Goal: Information Seeking & Learning: Learn about a topic

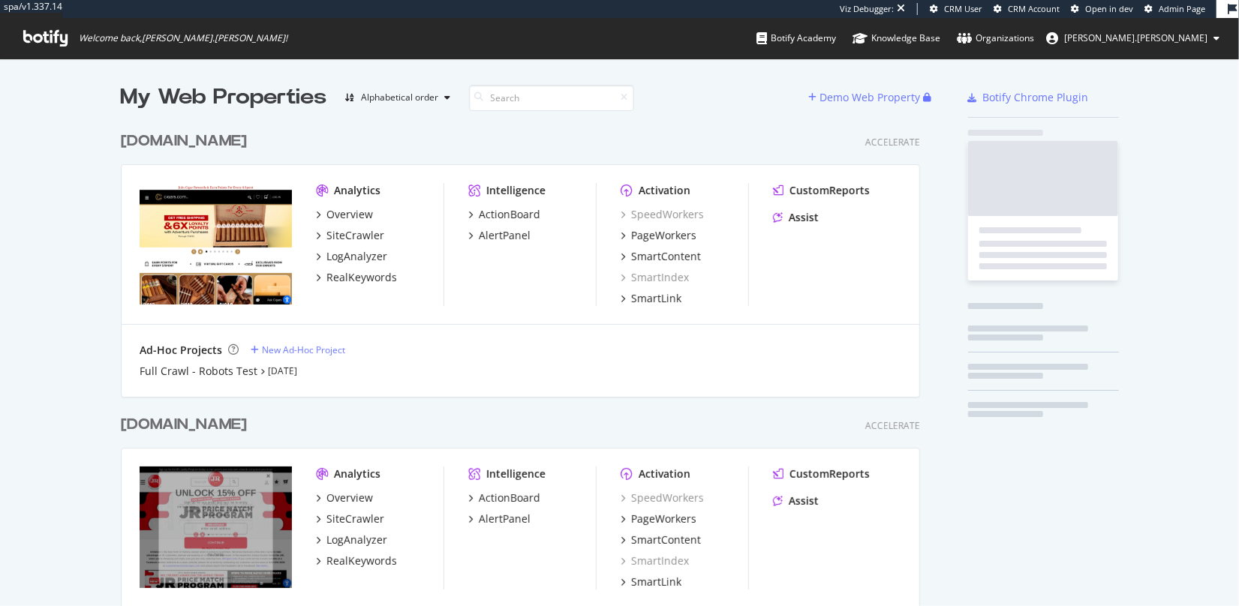
scroll to position [539, 803]
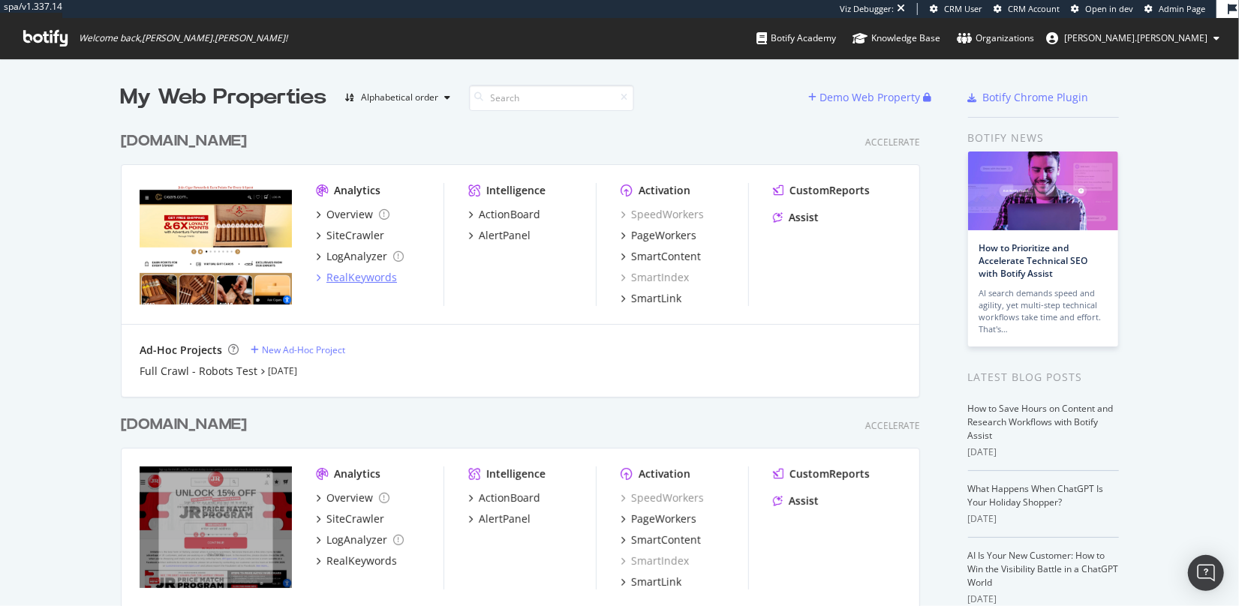
click at [361, 280] on div "RealKeywords" at bounding box center [361, 277] width 71 height 15
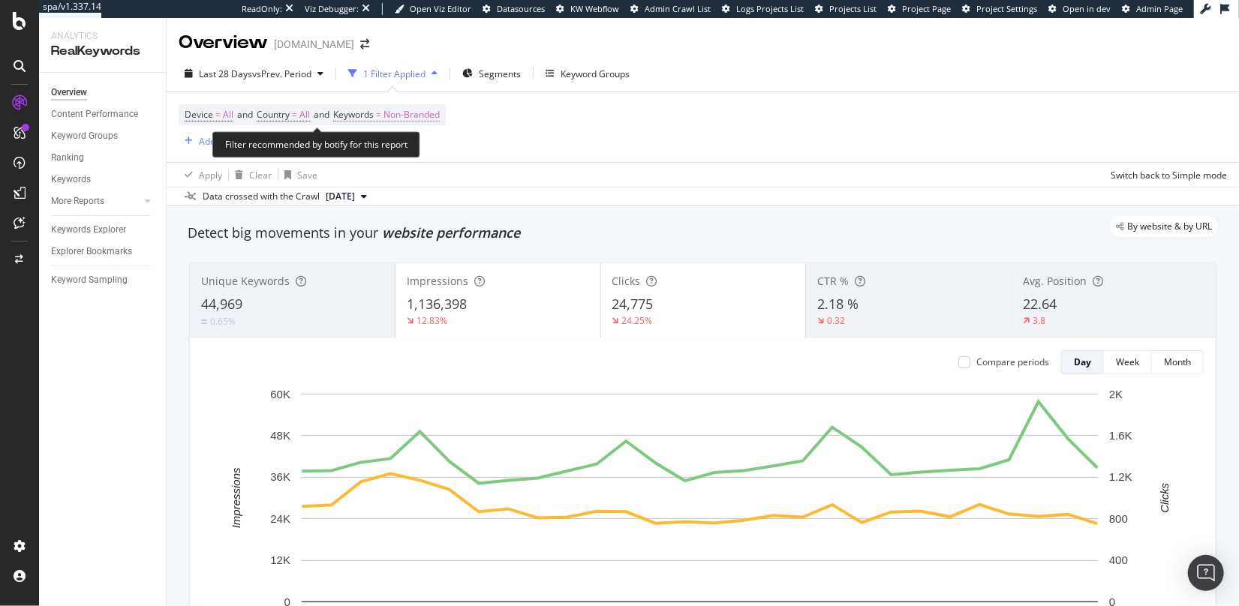
click at [423, 116] on span "Non-Branded" at bounding box center [411, 114] width 56 height 21
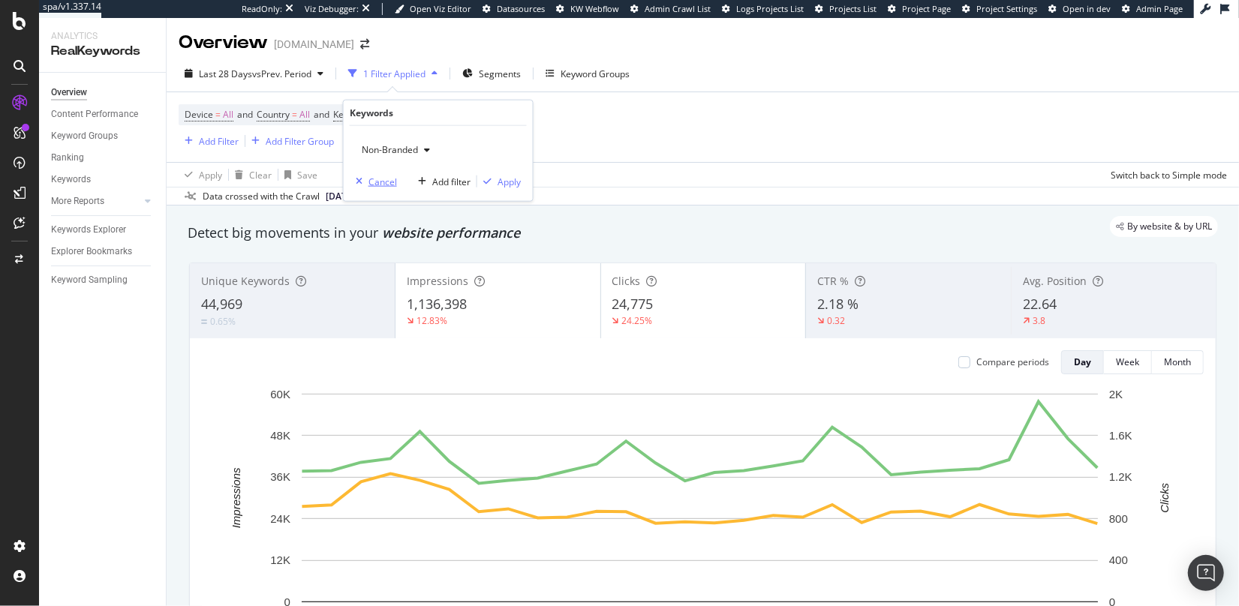
click at [384, 179] on div "Cancel" at bounding box center [382, 181] width 29 height 13
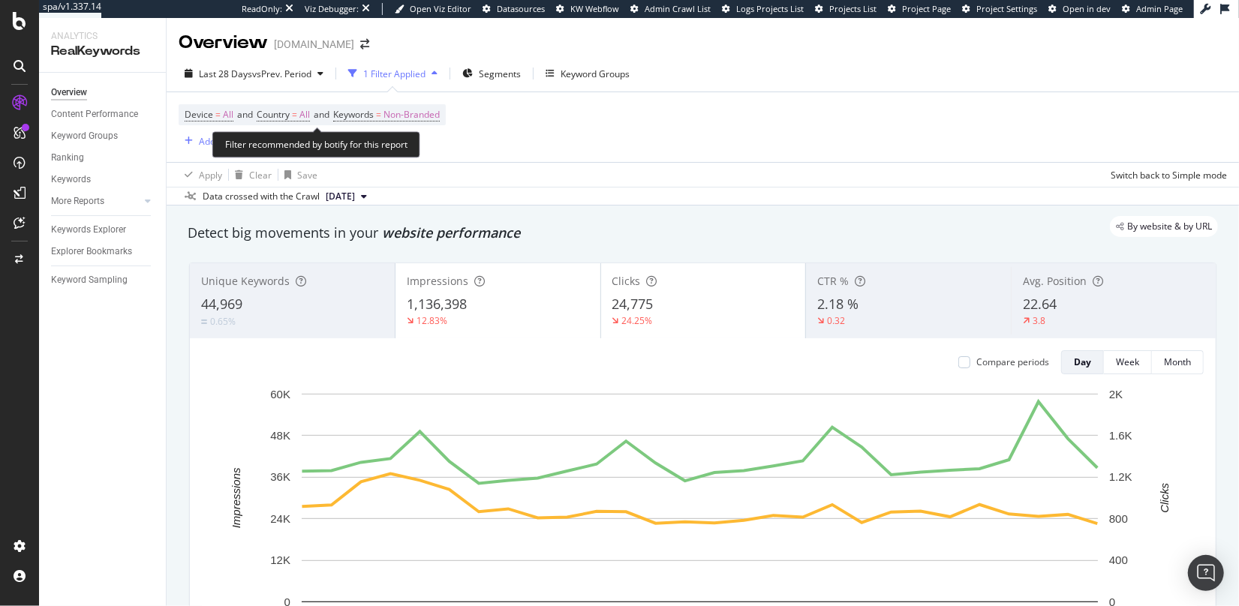
click at [367, 124] on span "Device = All and Country = All and Keywords = Non-Branded" at bounding box center [312, 114] width 255 height 21
click at [367, 115] on span "Keywords" at bounding box center [353, 114] width 41 height 13
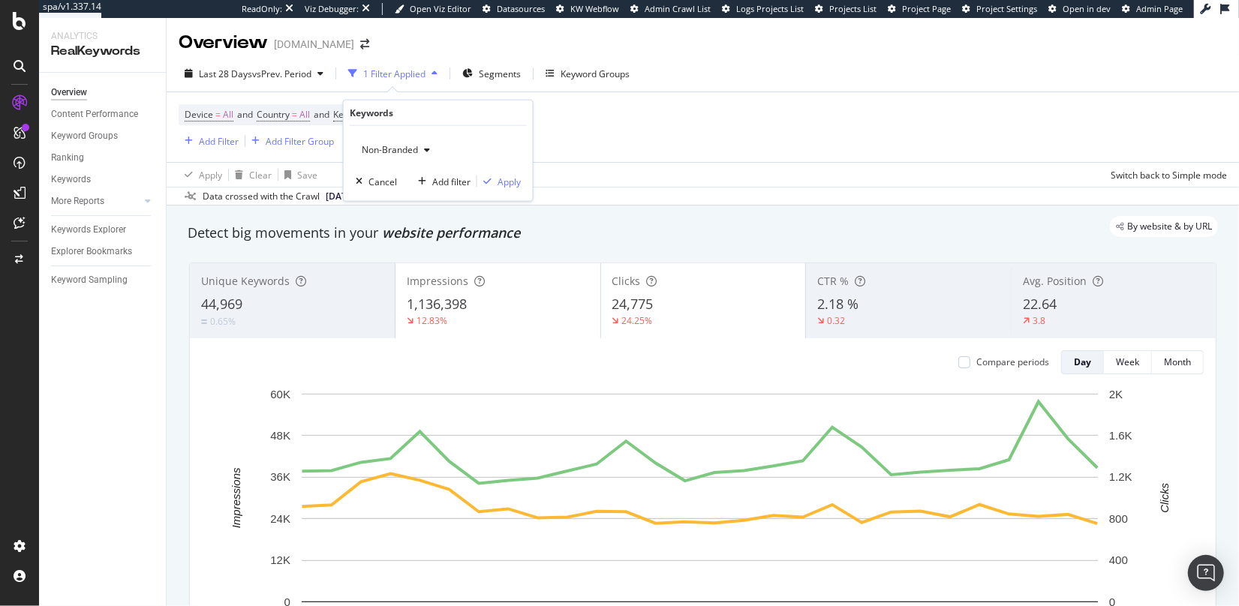
click at [420, 150] on div "button" at bounding box center [427, 150] width 18 height 9
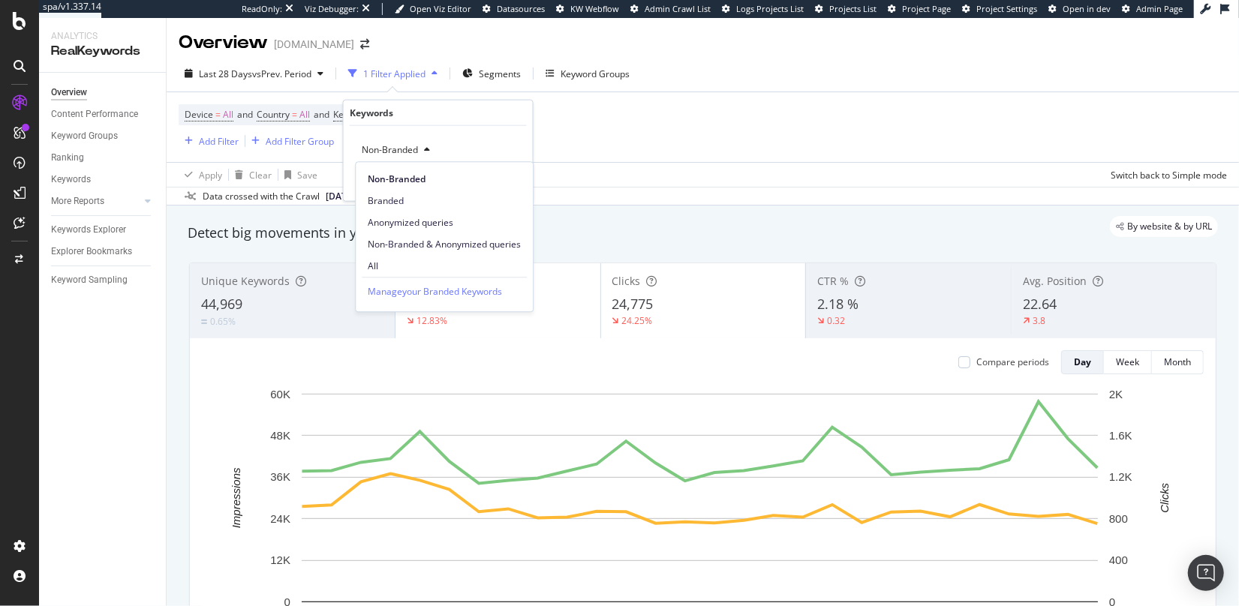
click at [422, 266] on span "All" at bounding box center [444, 267] width 153 height 14
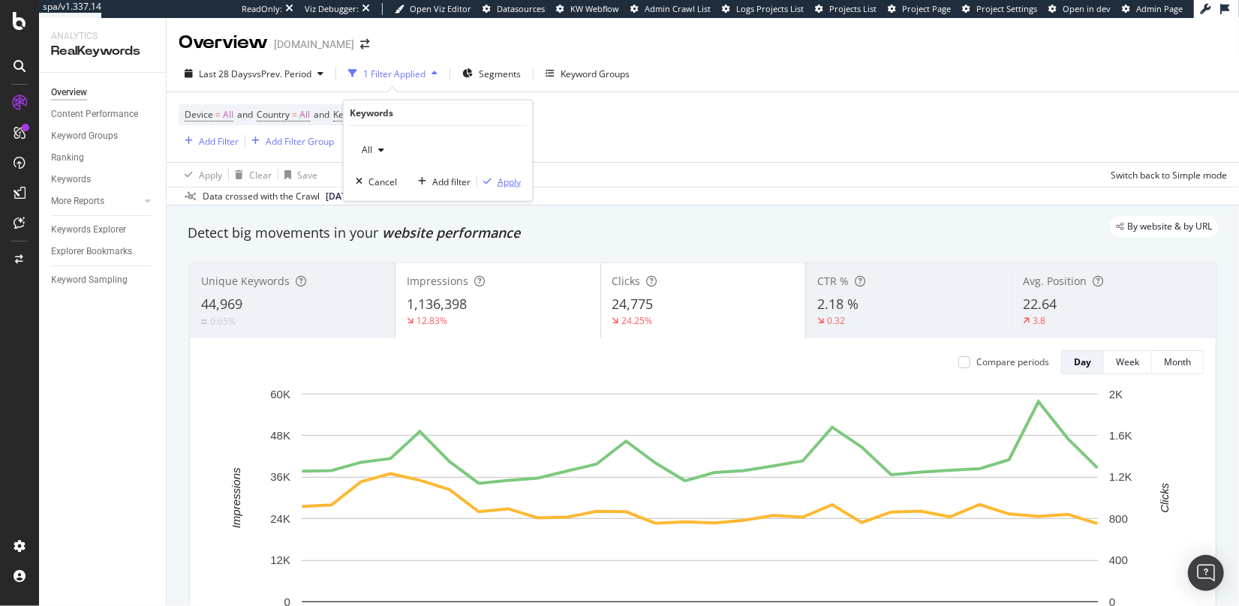
click at [503, 183] on div "Apply" at bounding box center [509, 181] width 23 height 13
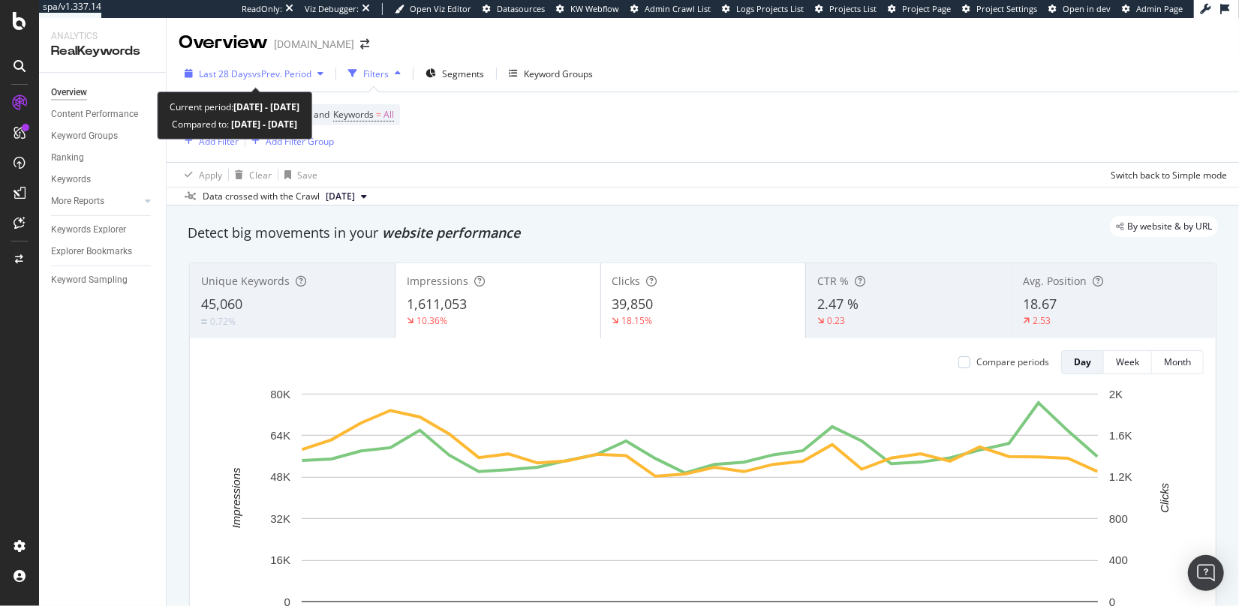
click at [289, 72] on span "vs Prev. Period" at bounding box center [281, 74] width 59 height 13
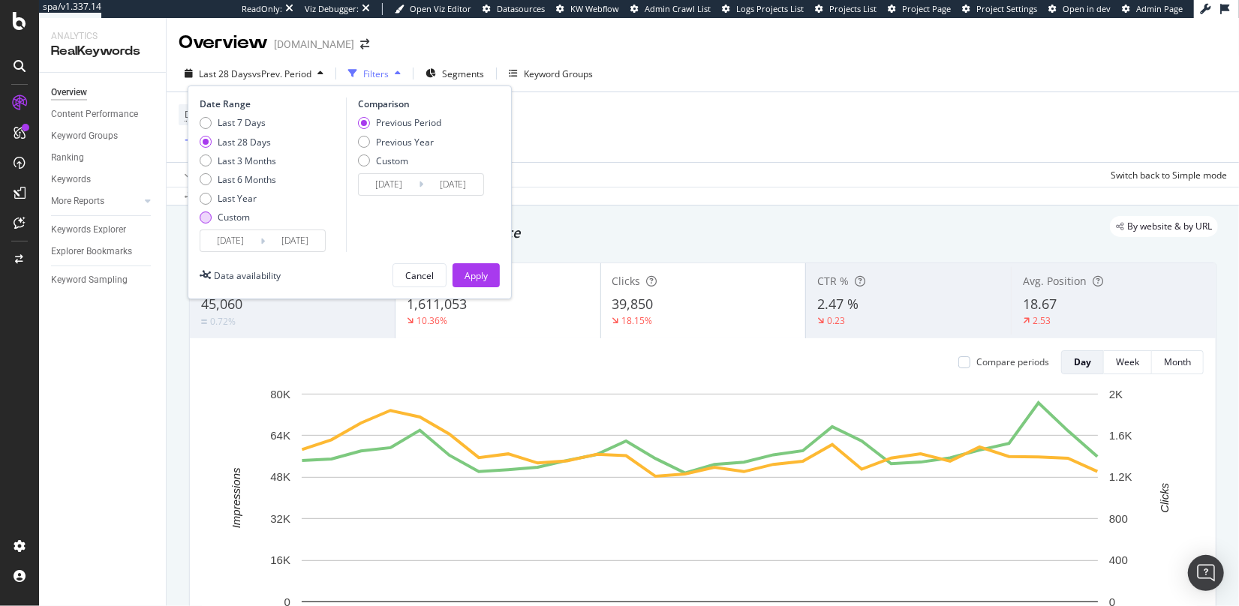
click at [229, 217] on div "Custom" at bounding box center [234, 217] width 32 height 13
click at [235, 240] on input "[DATE]" at bounding box center [230, 240] width 60 height 21
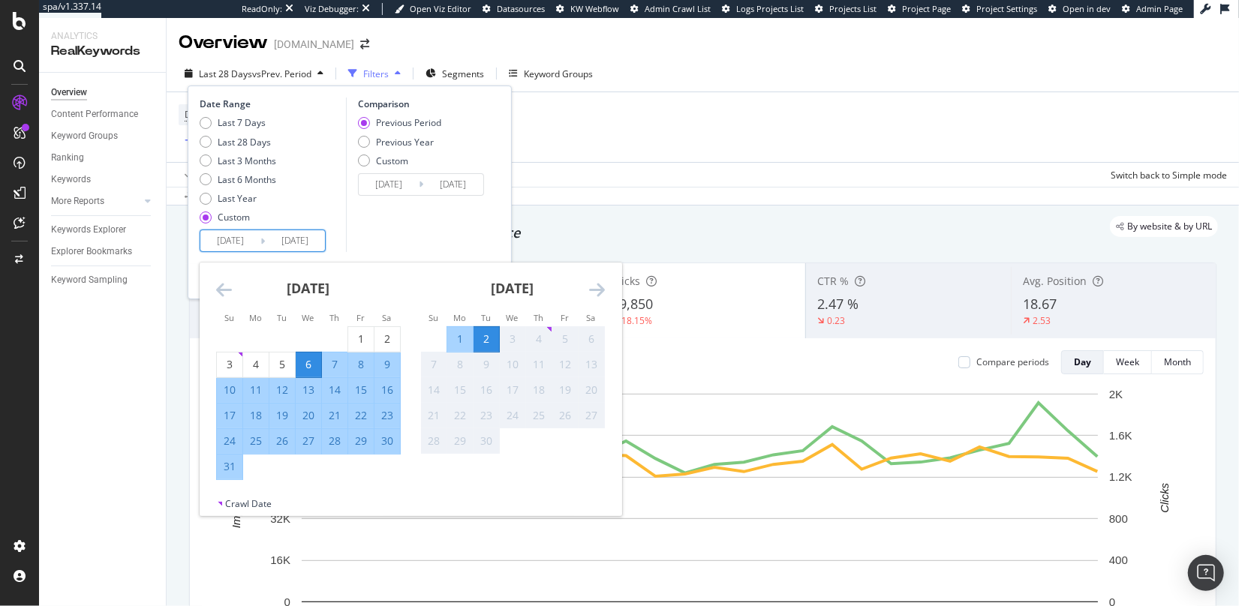
click at [224, 290] on icon "Move backward to switch to the previous month." at bounding box center [224, 290] width 16 height 18
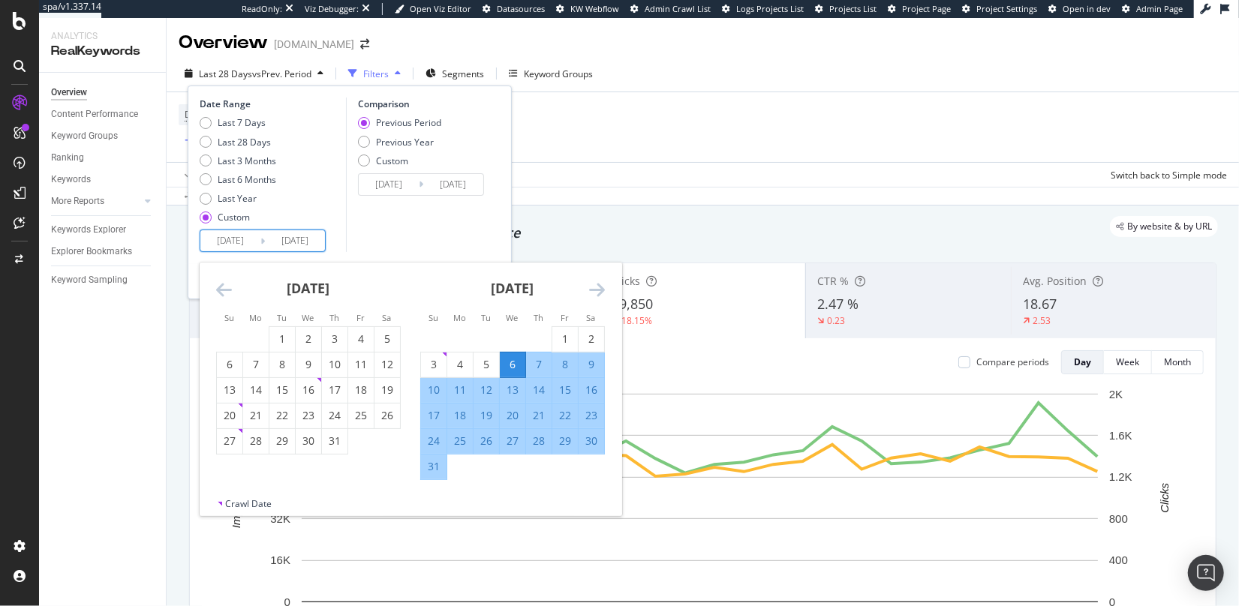
click at [224, 290] on icon "Move backward to switch to the previous month." at bounding box center [224, 290] width 16 height 18
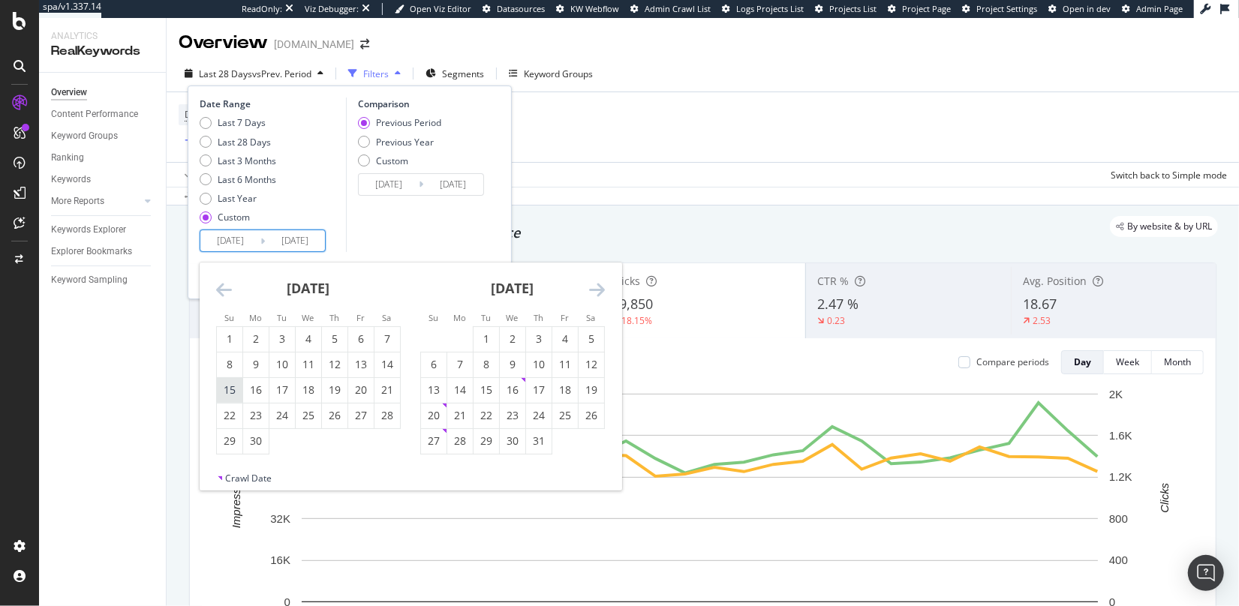
click at [236, 389] on div "15" at bounding box center [230, 390] width 26 height 15
type input "[DATE]"
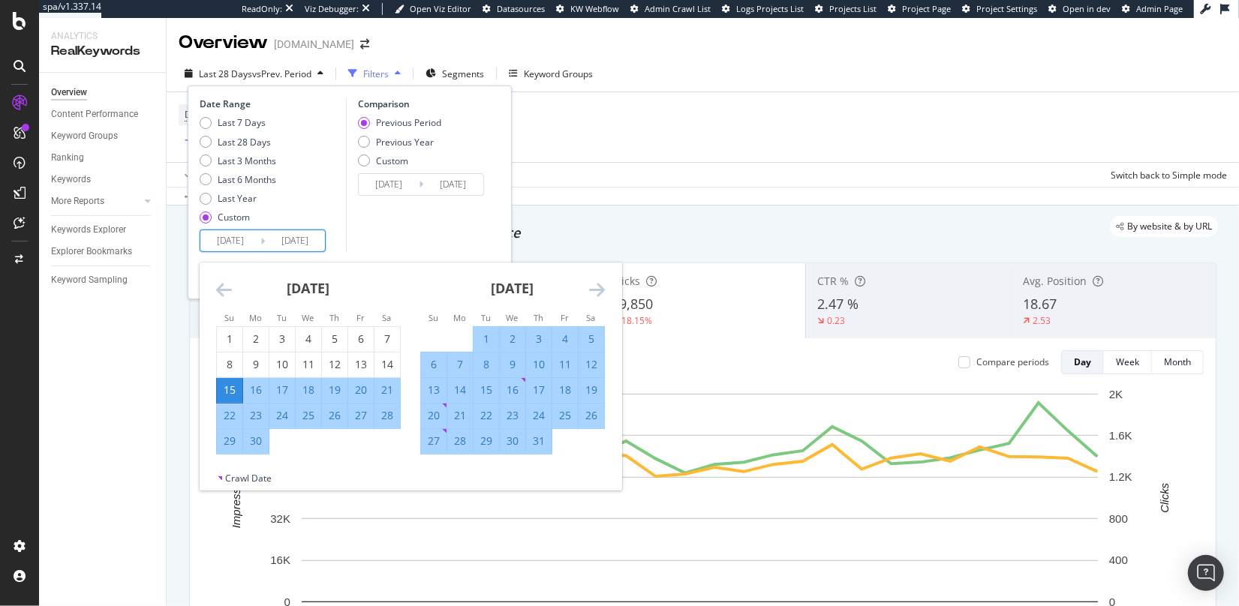
click at [299, 239] on input "[DATE]" at bounding box center [295, 240] width 60 height 21
click at [392, 246] on div "Comparison Previous Period Previous Year Custom [DATE] Navigate forward to inte…" at bounding box center [417, 175] width 143 height 155
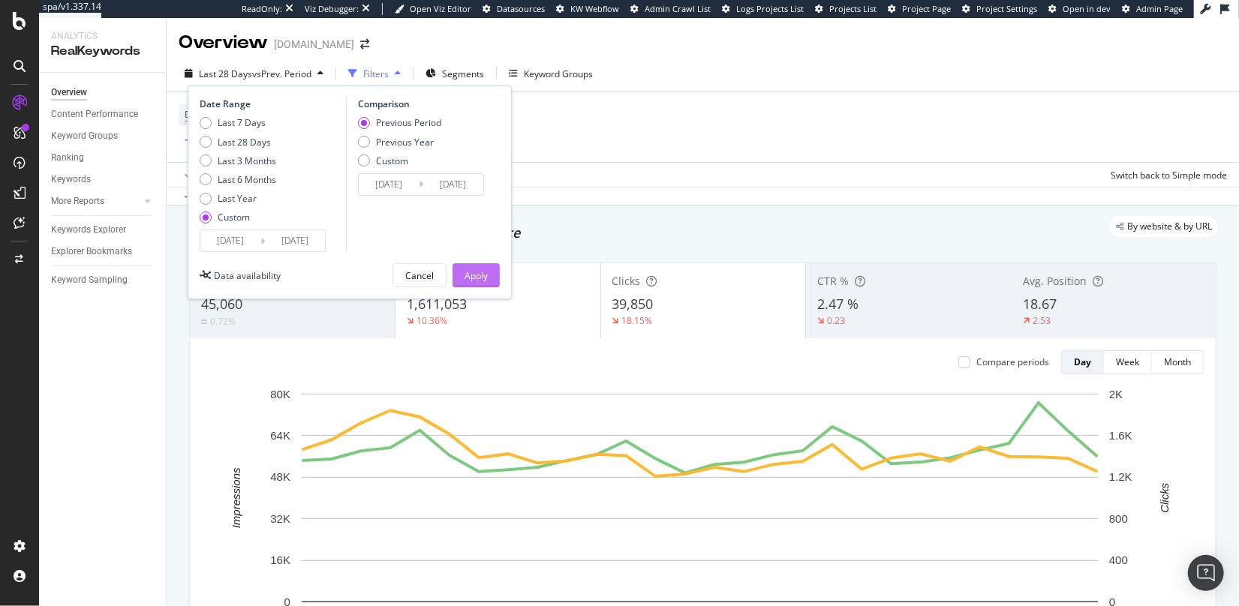
click at [485, 275] on div "Apply" at bounding box center [476, 275] width 23 height 13
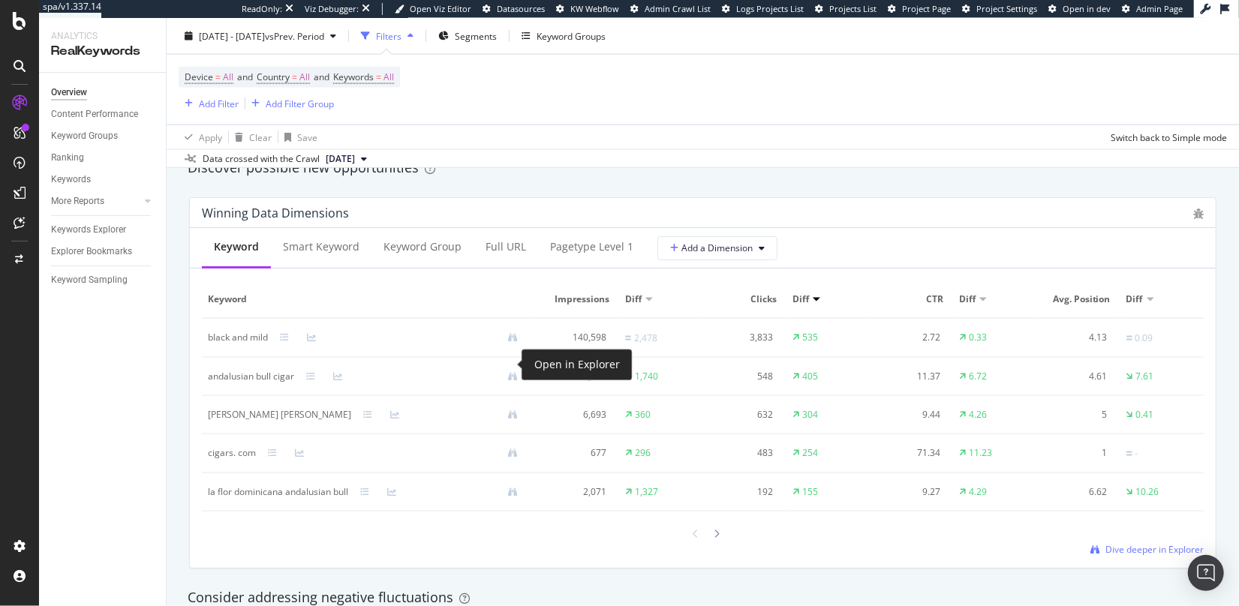
scroll to position [1320, 0]
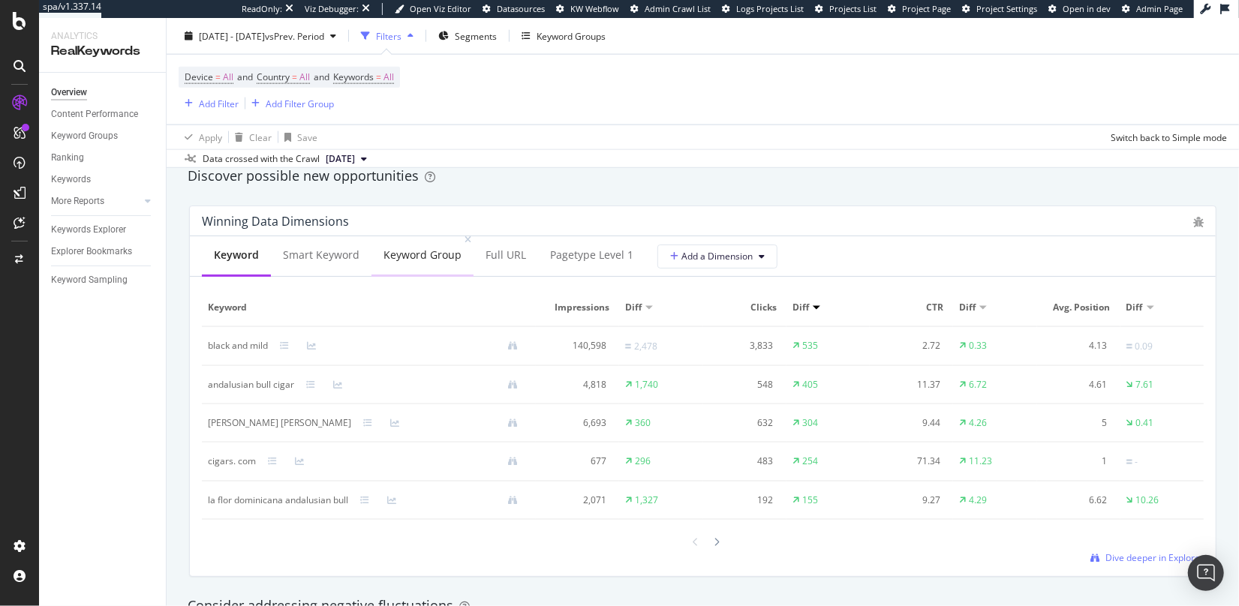
click at [419, 252] on div "Keyword Group" at bounding box center [422, 255] width 78 height 15
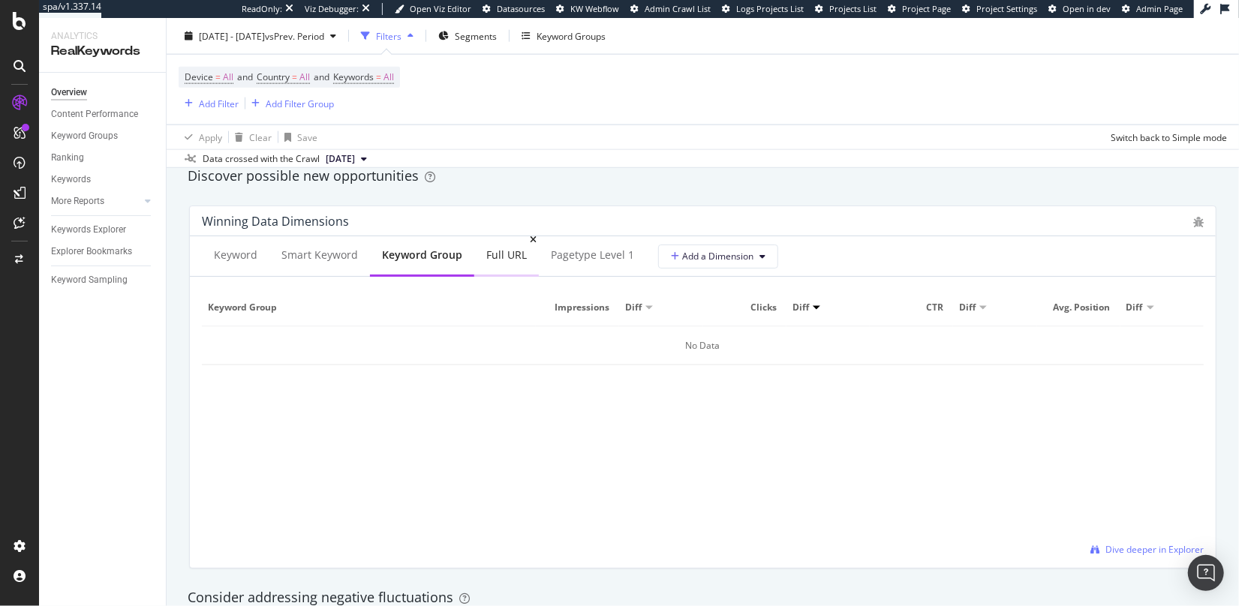
click at [496, 259] on div "Full URL" at bounding box center [506, 255] width 41 height 15
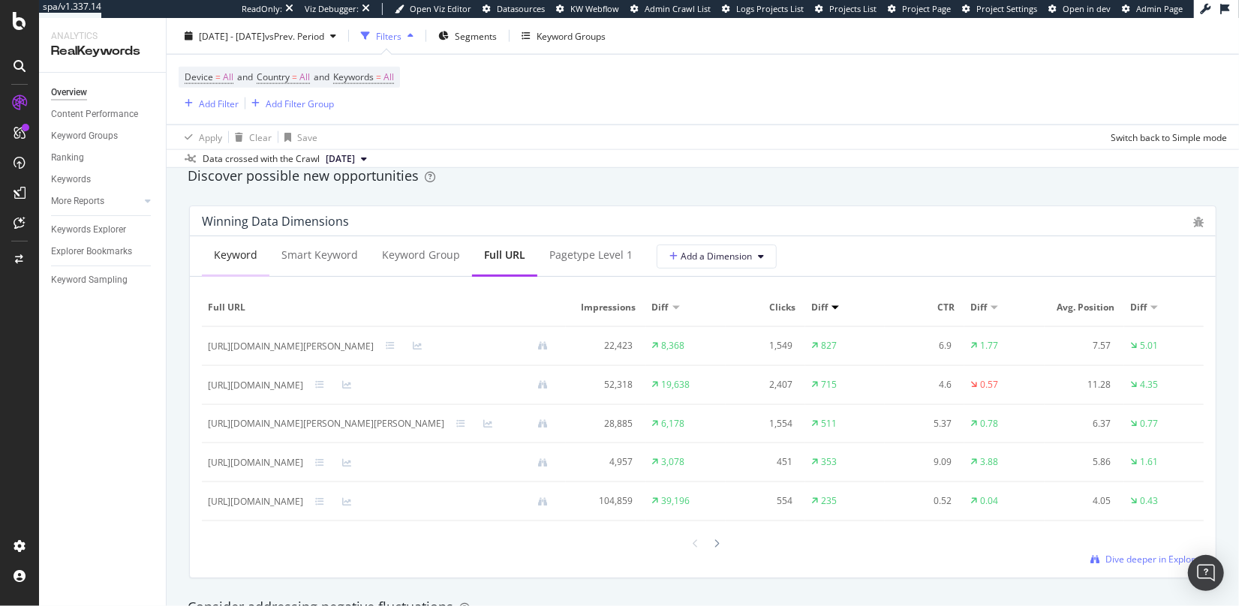
click at [247, 257] on div "Keyword" at bounding box center [236, 255] width 44 height 15
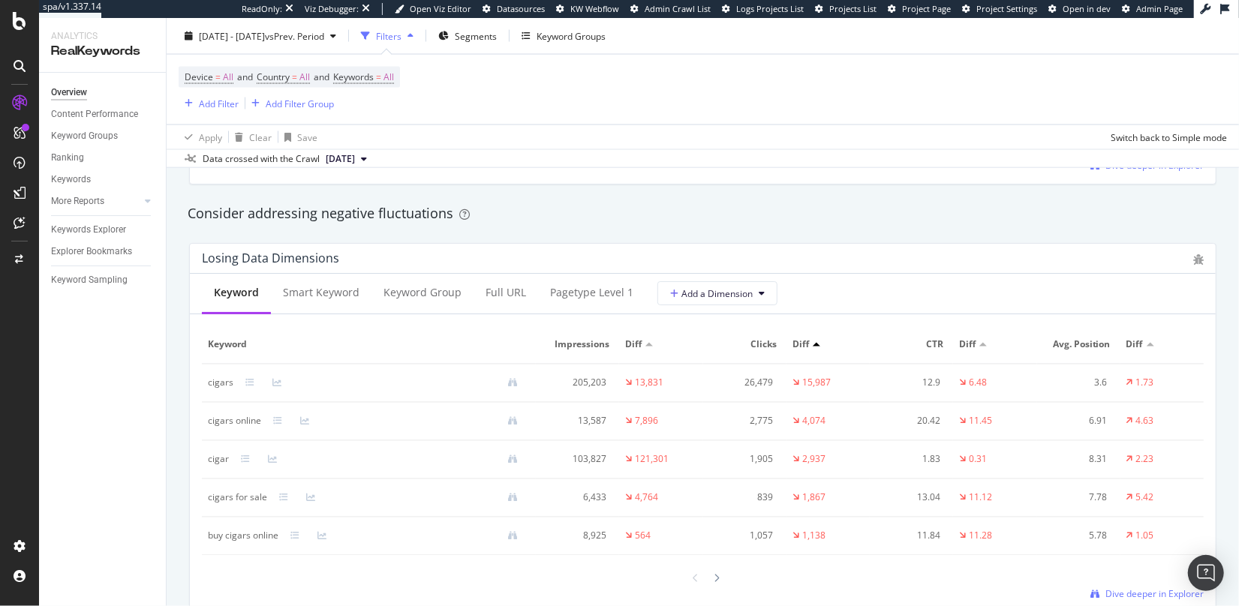
scroll to position [1776, 0]
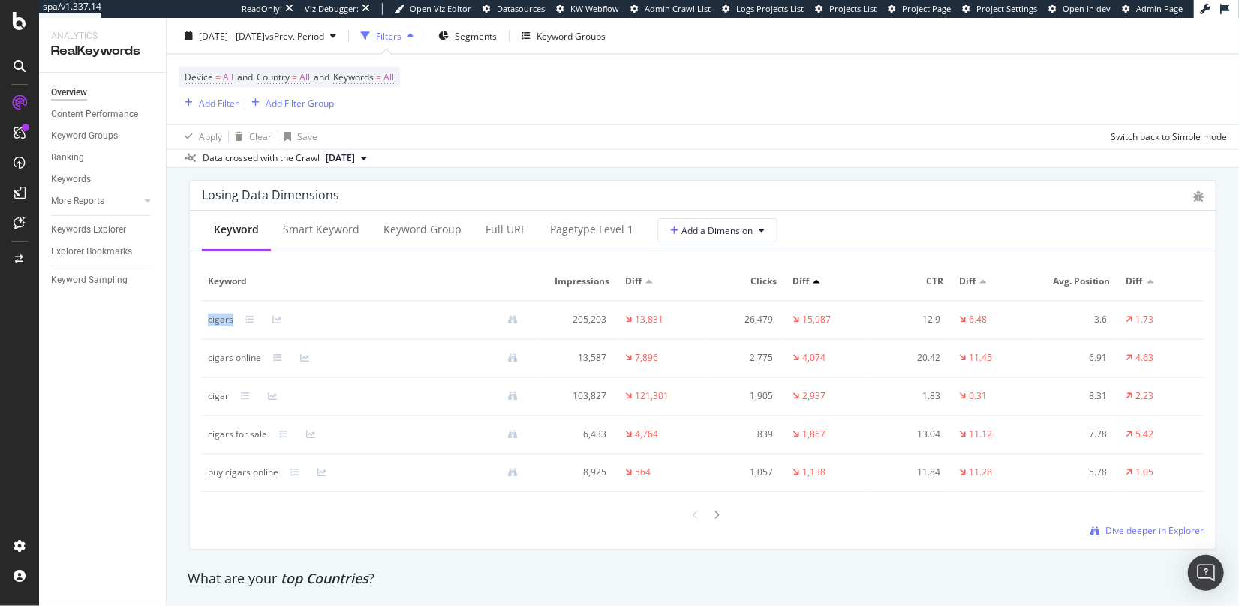
drag, startPoint x: 202, startPoint y: 320, endPoint x: 231, endPoint y: 319, distance: 29.3
click at [231, 319] on td "cigars" at bounding box center [369, 321] width 334 height 38
copy div "cigars"
click at [1147, 531] on span "Dive deeper in Explorer" at bounding box center [1154, 531] width 98 height 13
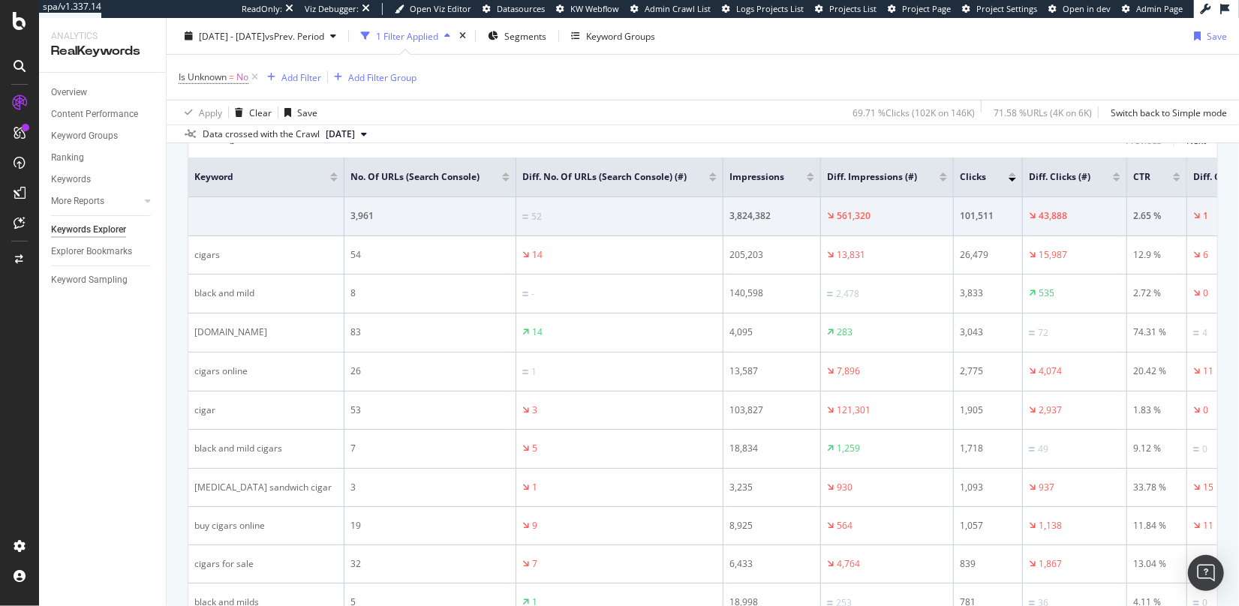
click at [1113, 173] on div at bounding box center [1117, 175] width 8 height 4
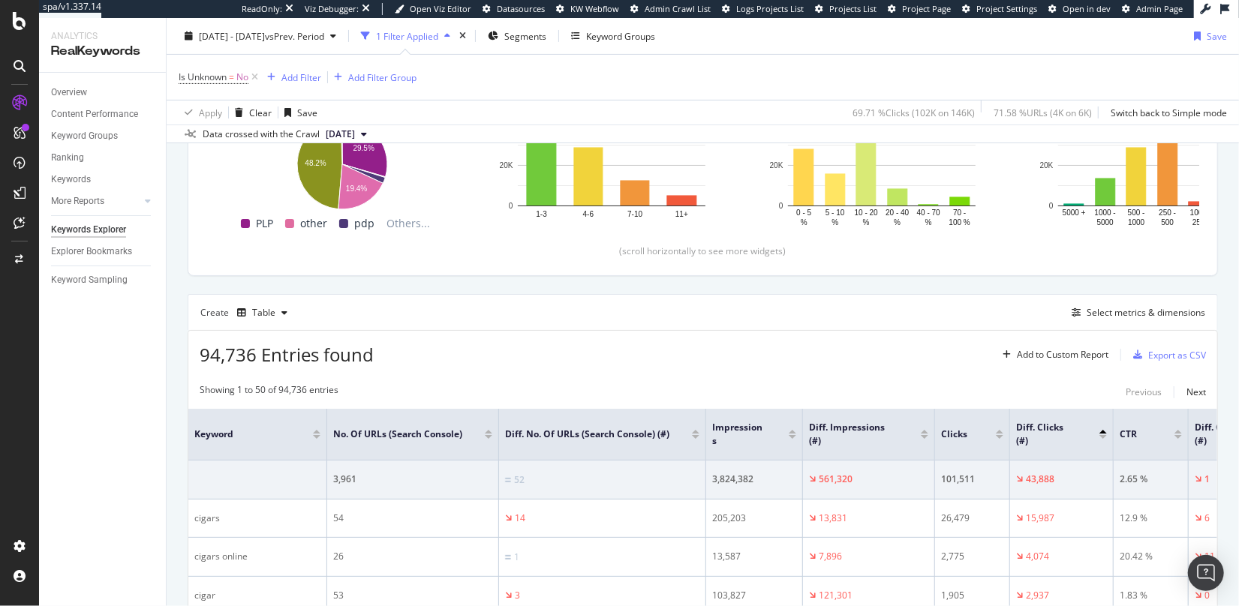
scroll to position [513, 0]
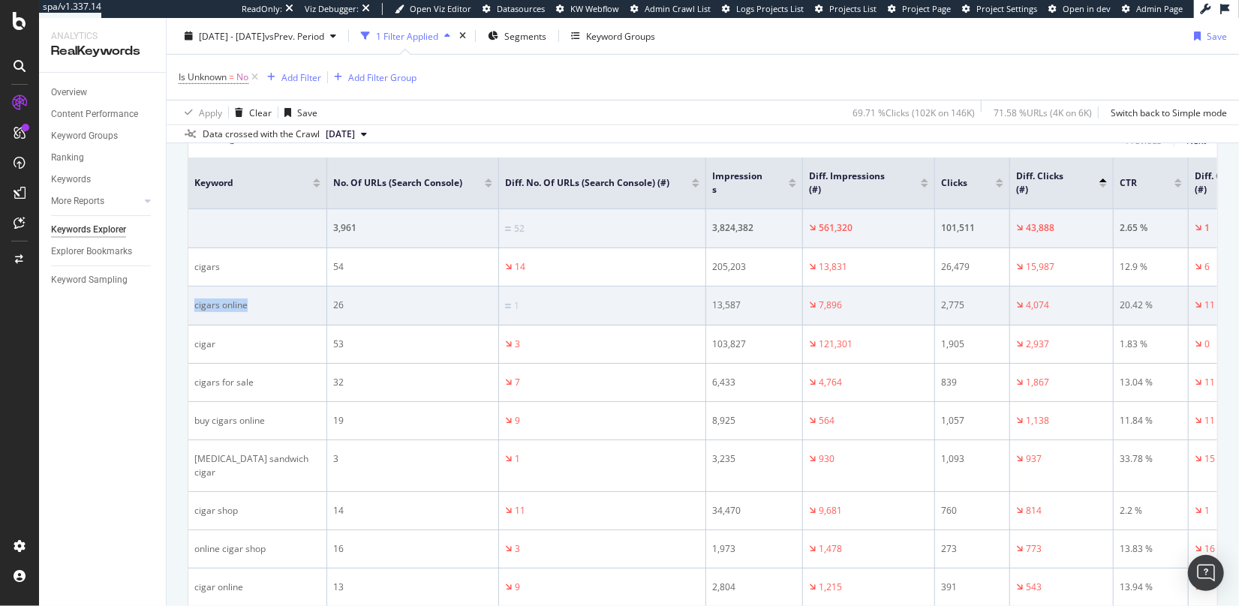
drag, startPoint x: 263, startPoint y: 306, endPoint x: 188, endPoint y: 307, distance: 75.8
click at [188, 307] on td "cigars online" at bounding box center [257, 306] width 139 height 39
copy div "cigars online"
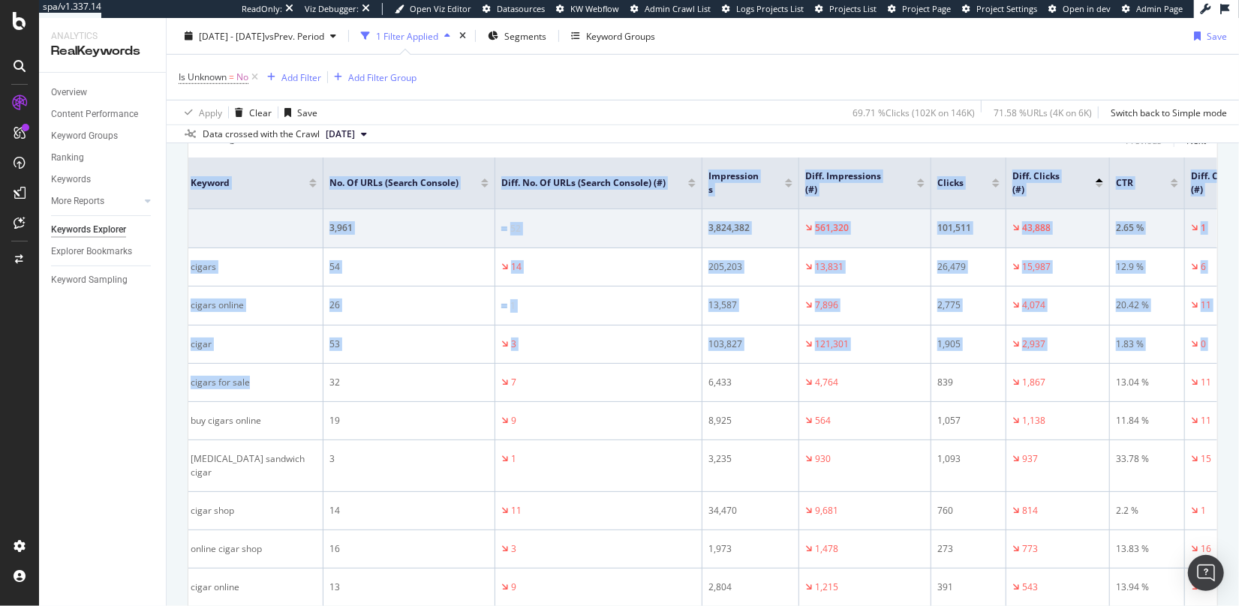
scroll to position [0, 0]
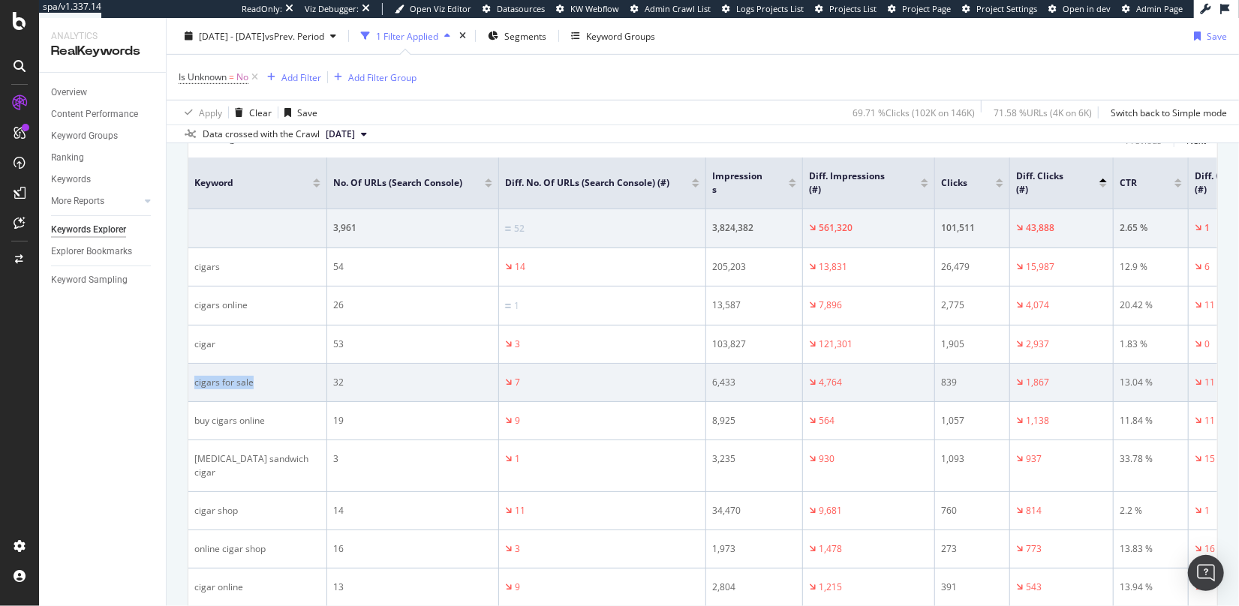
drag, startPoint x: 233, startPoint y: 381, endPoint x: 194, endPoint y: 384, distance: 39.9
click at [194, 384] on div "cigars for sale" at bounding box center [257, 383] width 126 height 14
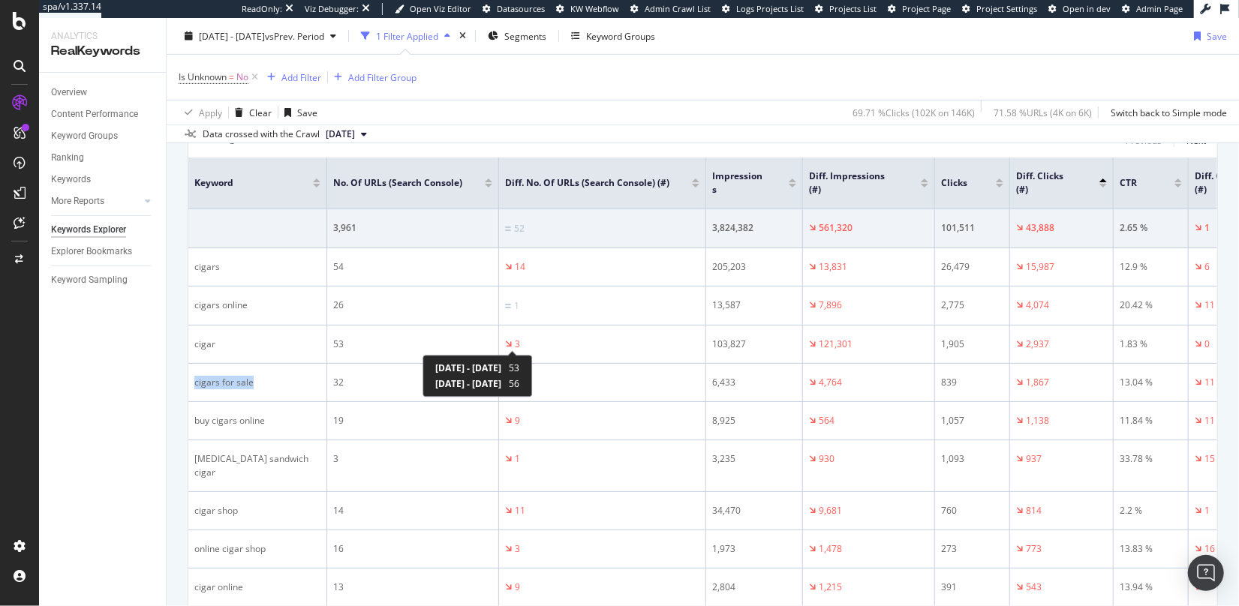
copy div "cigars for sale"
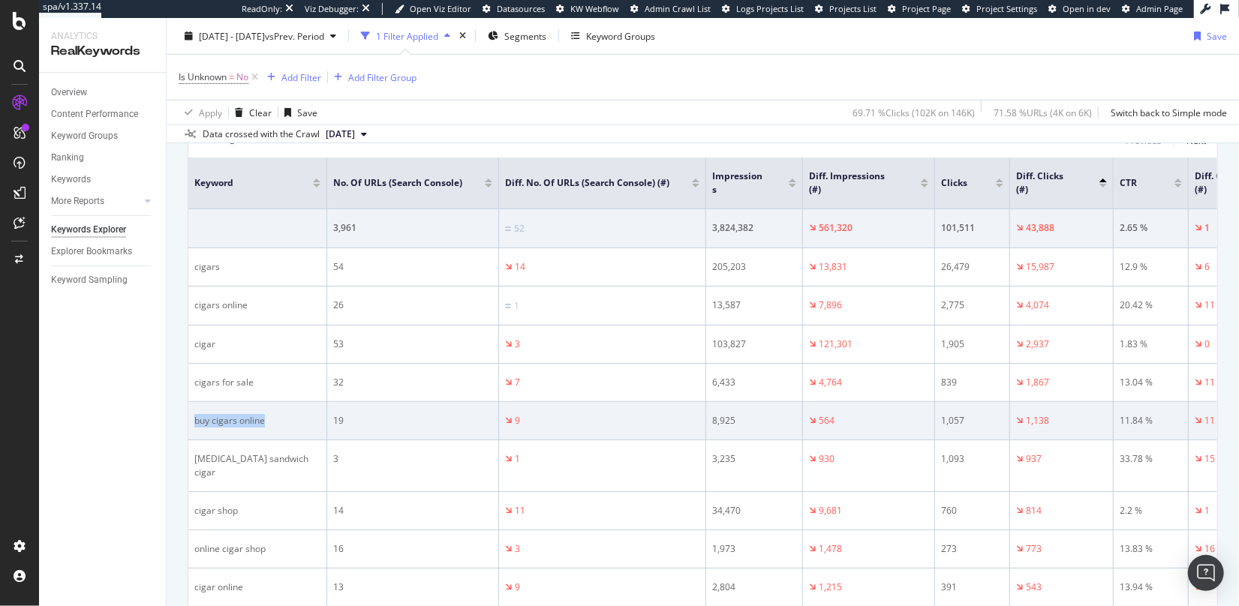
copy div "buy cigars online"
drag, startPoint x: 272, startPoint y: 419, endPoint x: 191, endPoint y: 419, distance: 81.1
click at [191, 419] on td "buy cigars online" at bounding box center [257, 421] width 139 height 38
